Goal: Use online tool/utility: Utilize a website feature to perform a specific function

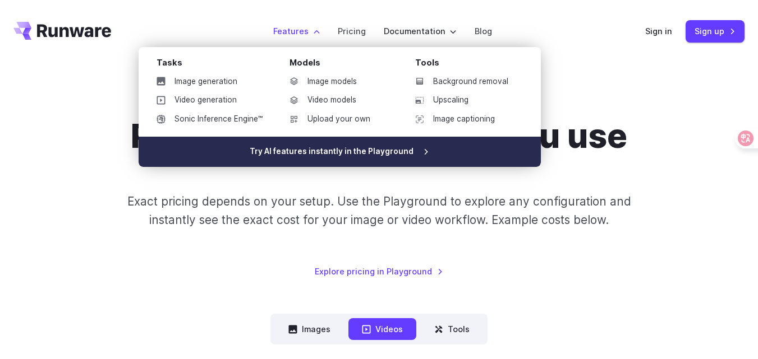
click at [337, 150] on link "Try AI features instantly in the Playground" at bounding box center [340, 152] width 402 height 30
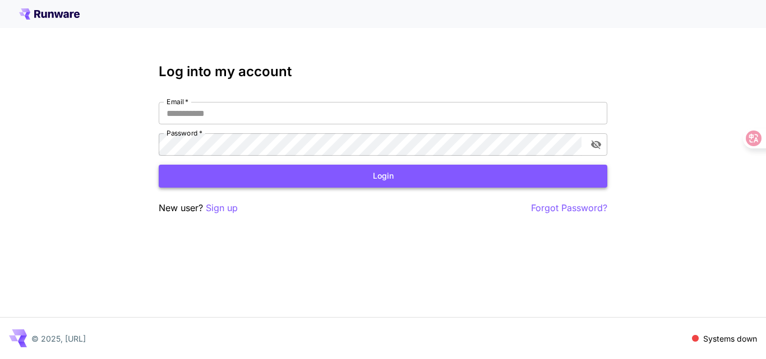
type input "**********"
click at [316, 178] on button "Login" at bounding box center [383, 176] width 449 height 23
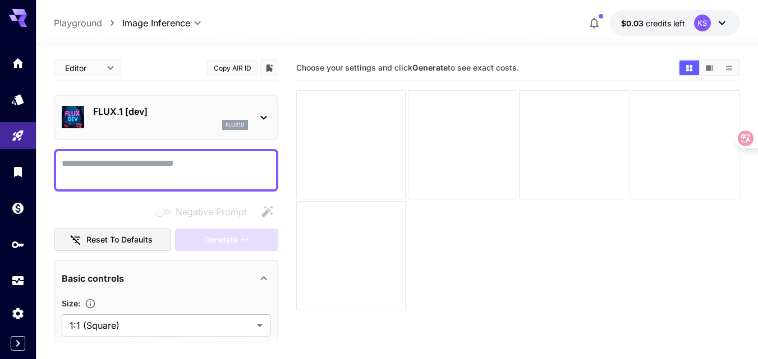
click at [270, 117] on icon at bounding box center [263, 117] width 13 height 13
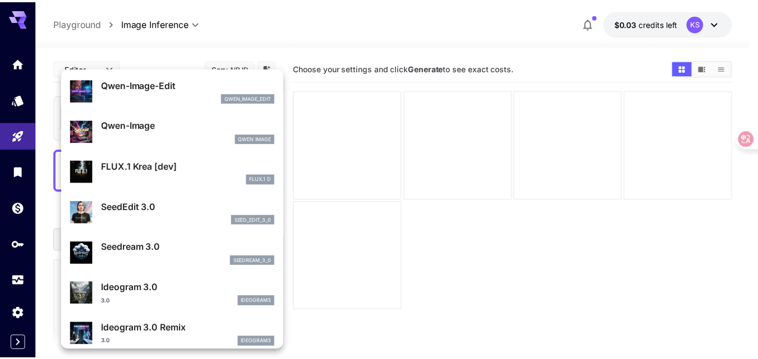
scroll to position [118, 0]
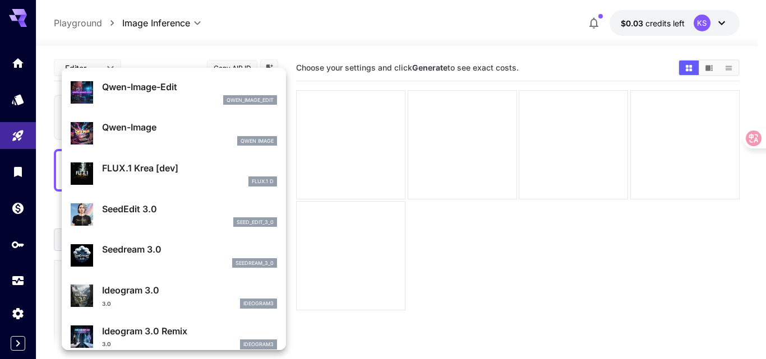
click at [344, 26] on div at bounding box center [383, 179] width 766 height 359
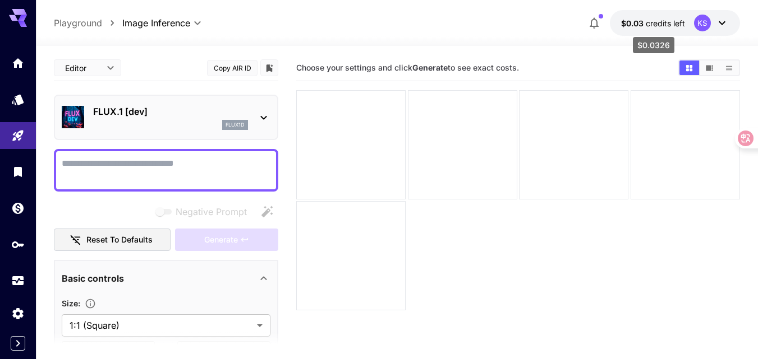
click at [660, 24] on span "credits left" at bounding box center [664, 24] width 39 height 10
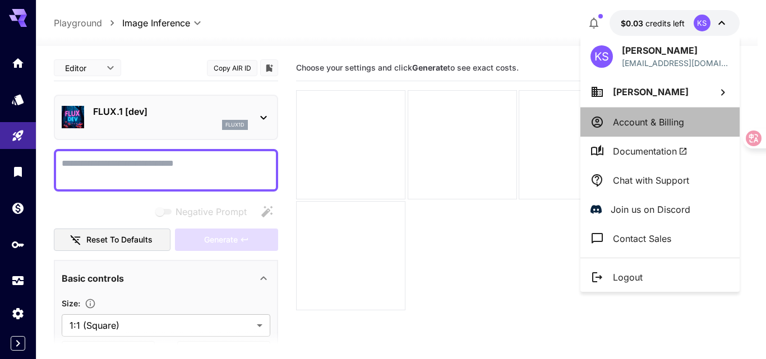
click at [628, 119] on p "Account & Billing" at bounding box center [648, 122] width 71 height 13
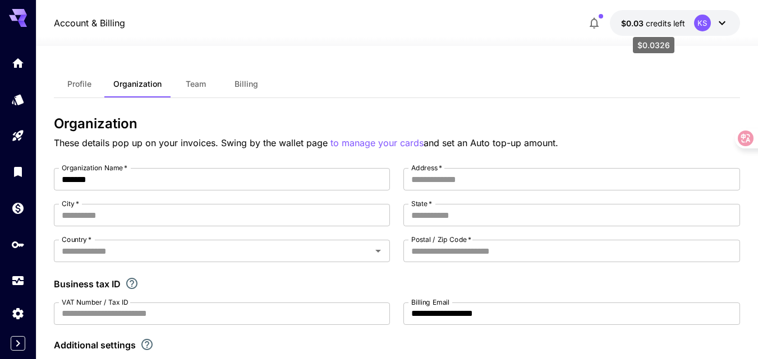
click at [648, 24] on span "credits left" at bounding box center [664, 24] width 39 height 10
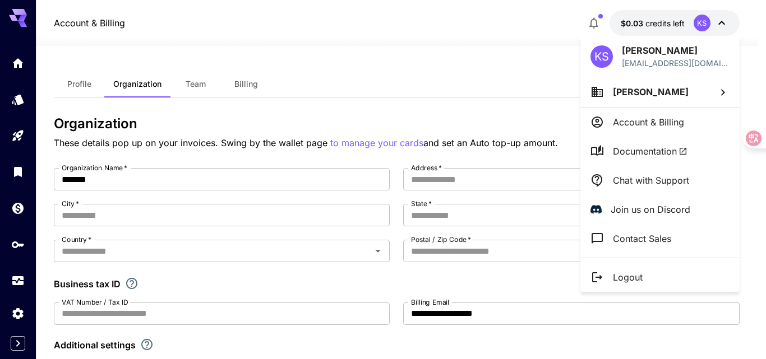
click at [725, 22] on div at bounding box center [383, 179] width 766 height 359
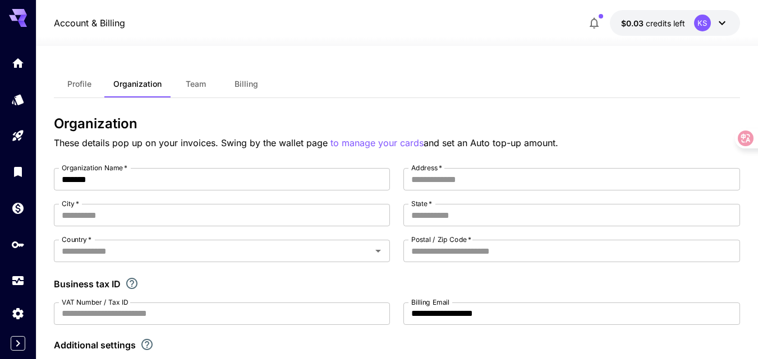
click at [721, 22] on icon at bounding box center [721, 22] width 13 height 13
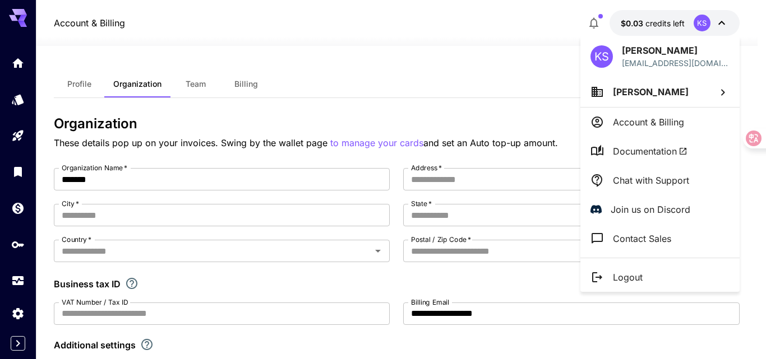
click at [721, 22] on div at bounding box center [383, 179] width 766 height 359
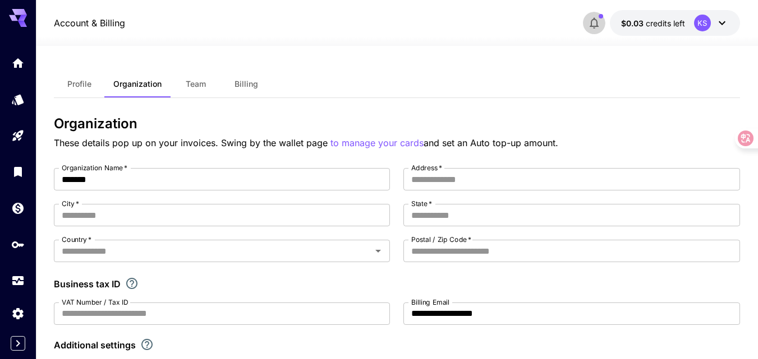
click at [590, 20] on icon "button" at bounding box center [593, 22] width 13 height 13
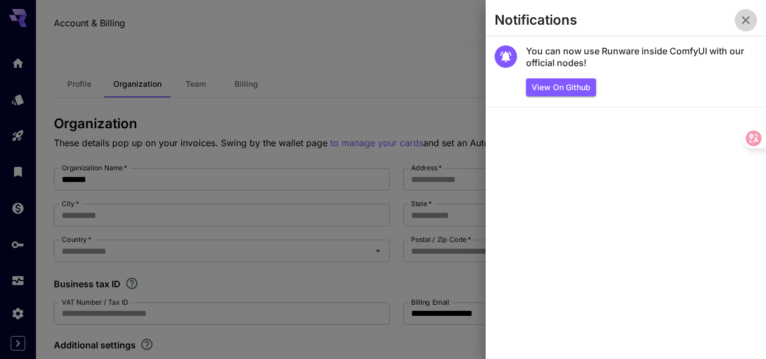
click at [746, 25] on icon "button" at bounding box center [745, 19] width 13 height 13
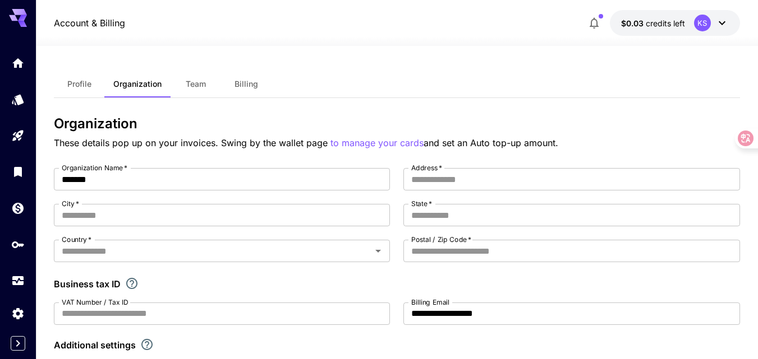
click at [22, 15] on icon at bounding box center [22, 18] width 9 height 6
click at [15, 63] on icon "Home" at bounding box center [18, 59] width 13 height 13
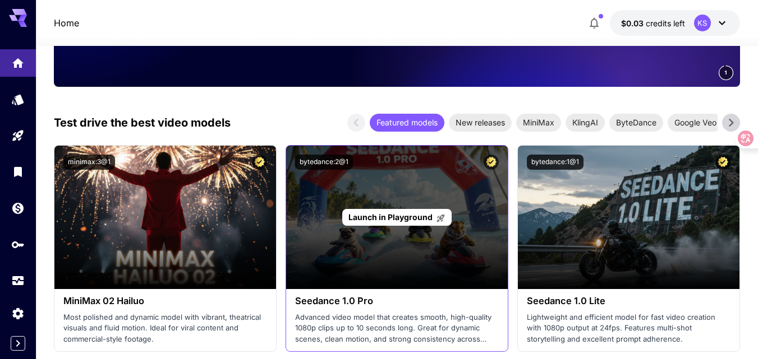
scroll to position [336, 0]
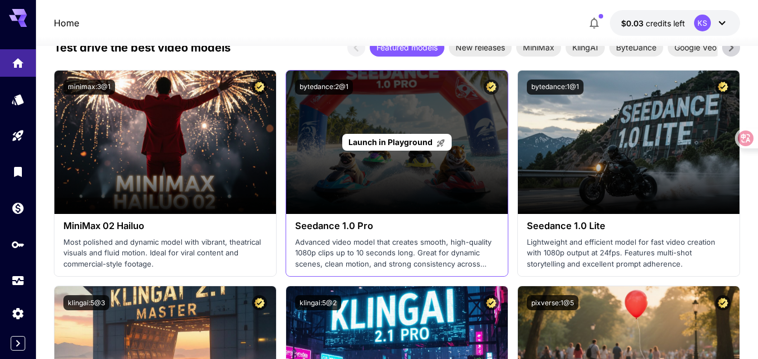
click at [395, 168] on div "Launch in Playground" at bounding box center [397, 143] width 222 height 144
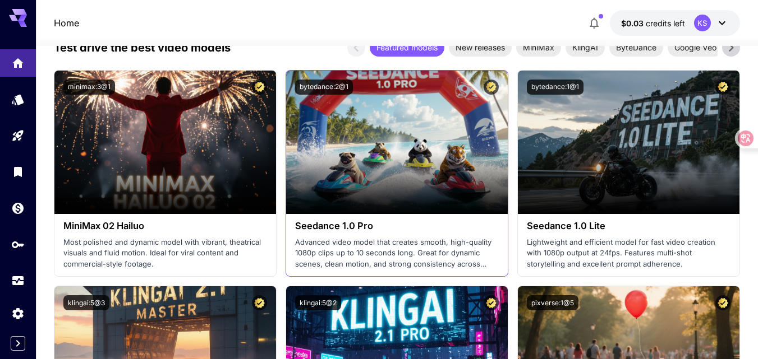
click at [396, 256] on p "Advanced video model that creates smooth, high-quality 1080p clips up to 10 sec…" at bounding box center [397, 253] width 204 height 33
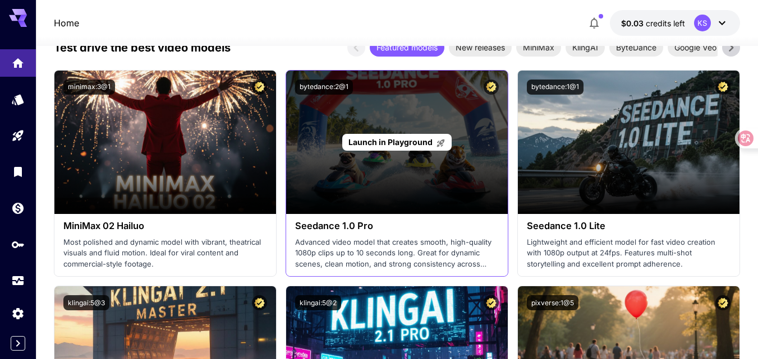
click at [370, 170] on div "Launch in Playground" at bounding box center [397, 143] width 222 height 144
click at [430, 138] on span "Launch in Playground" at bounding box center [390, 142] width 84 height 10
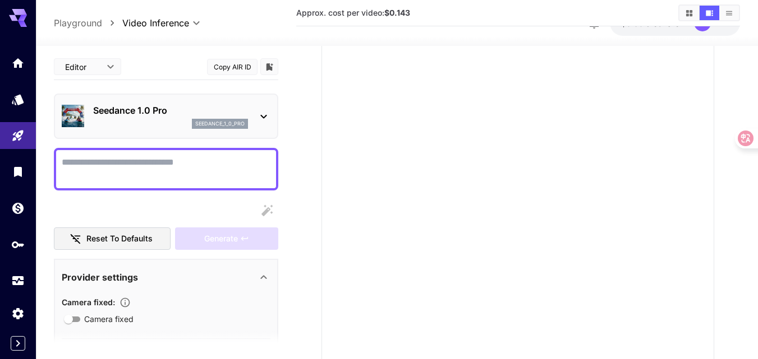
scroll to position [168, 0]
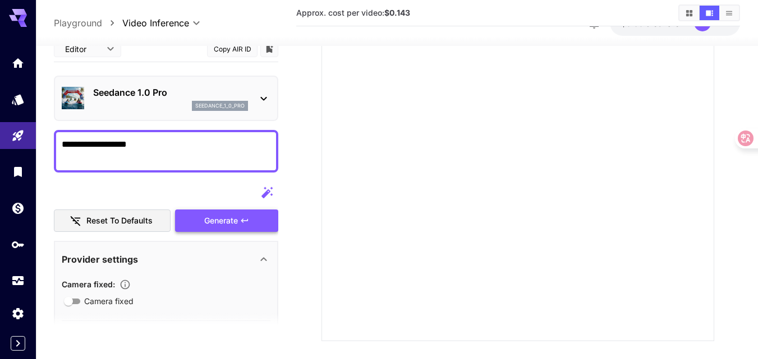
type textarea "**********"
click at [210, 218] on div "Reset to defaults Generate" at bounding box center [166, 207] width 224 height 51
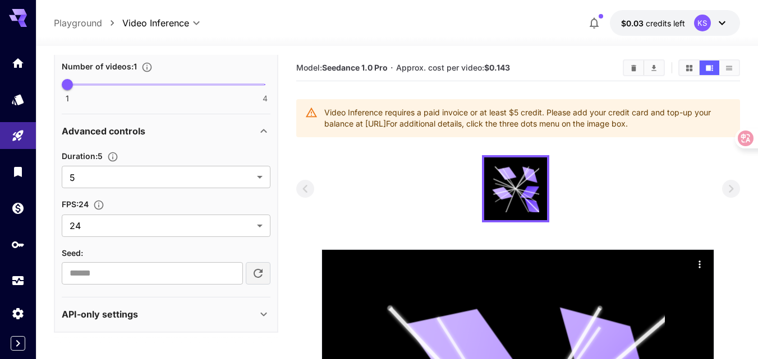
scroll to position [520, 0]
click at [258, 316] on icon at bounding box center [263, 313] width 13 height 13
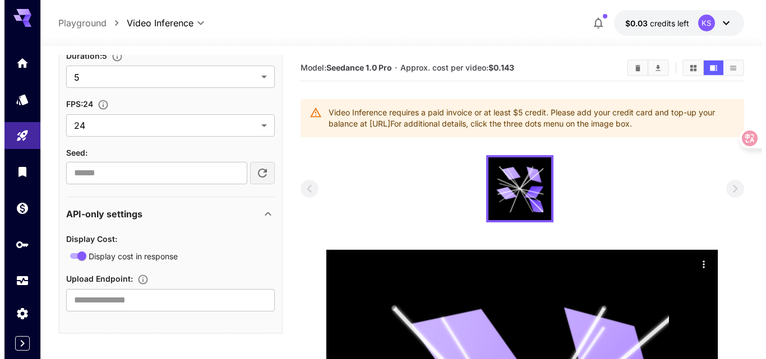
scroll to position [621, 0]
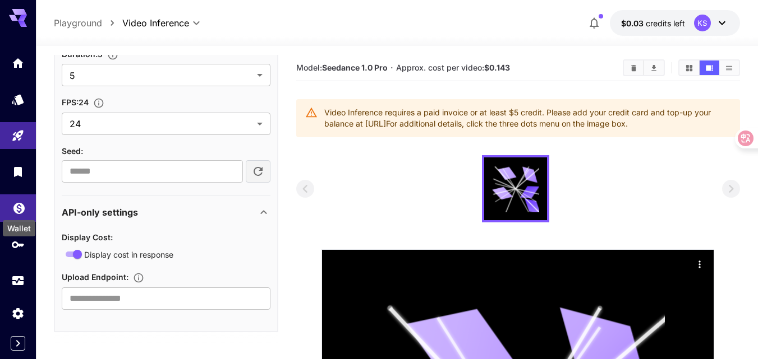
click at [19, 209] on icon "Wallet" at bounding box center [18, 205] width 13 height 13
